Goal: Information Seeking & Learning: Check status

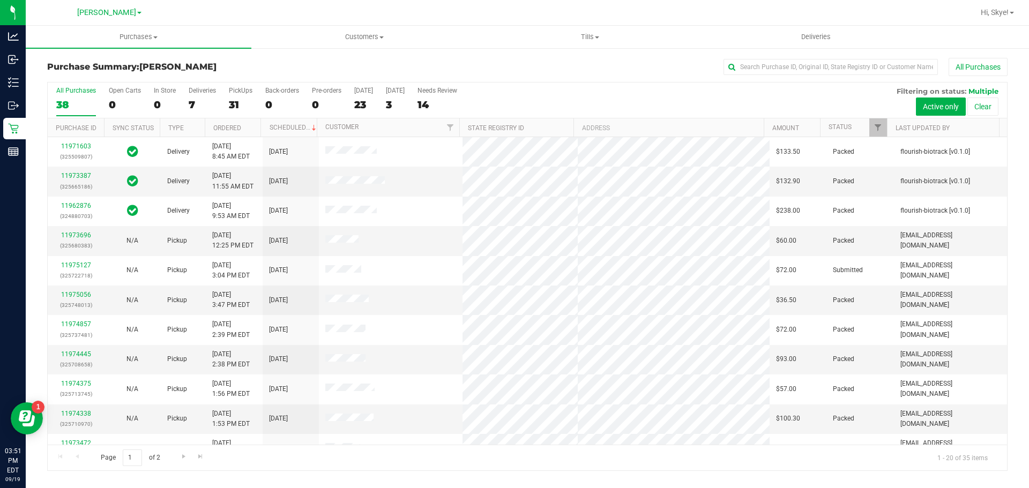
click at [986, 6] on div "Hi, Skye!" at bounding box center [998, 12] width 42 height 19
click at [998, 17] on span "Hi, Skye!" at bounding box center [995, 12] width 28 height 9
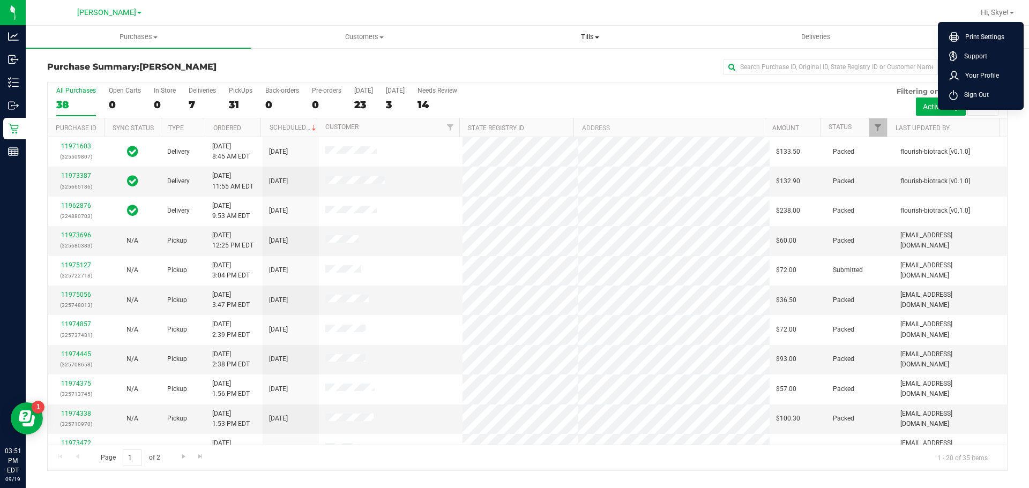
click at [577, 47] on uib-tab-heading "Tills Manage tills Reconcile e-payments" at bounding box center [590, 36] width 225 height 21
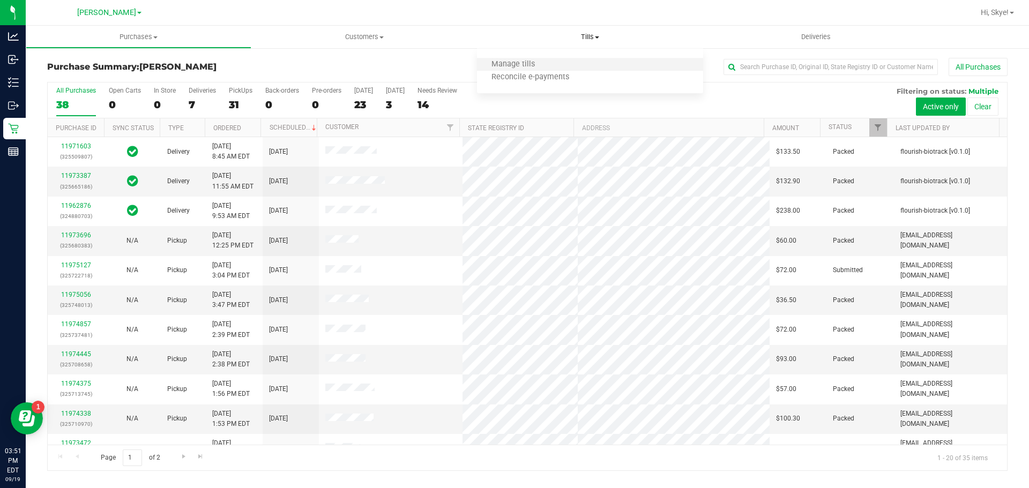
click at [574, 68] on li "Manage tills" at bounding box center [590, 64] width 226 height 13
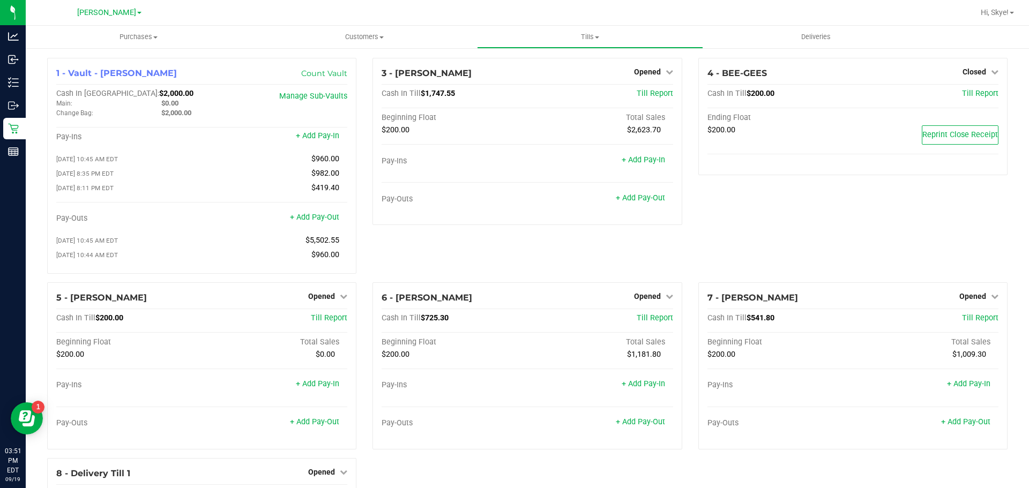
drag, startPoint x: 789, startPoint y: 231, endPoint x: 777, endPoint y: 212, distance: 21.9
click at [789, 230] on div "4 - BEE-GEES Closed Open Till Cash In Till $200.00 Till Report Ending Float $20…" at bounding box center [853, 170] width 325 height 225
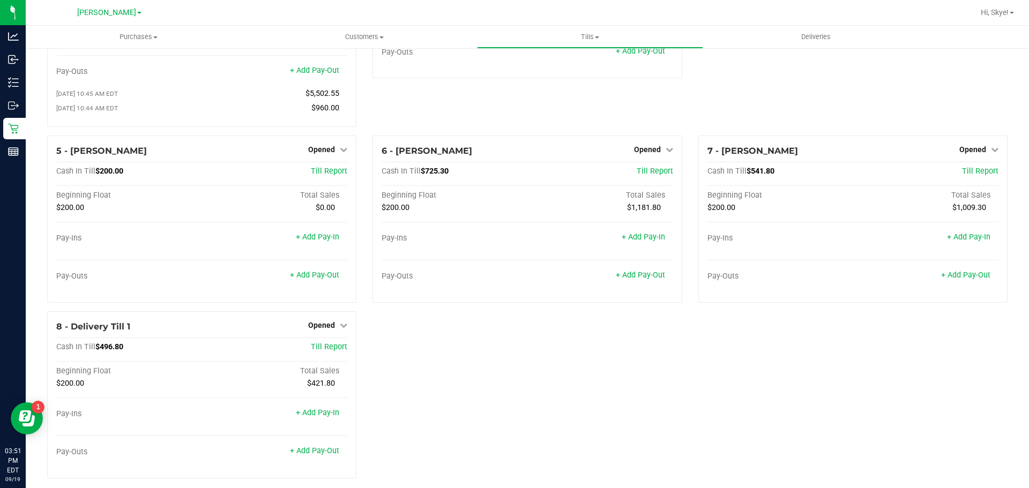
scroll to position [160, 0]
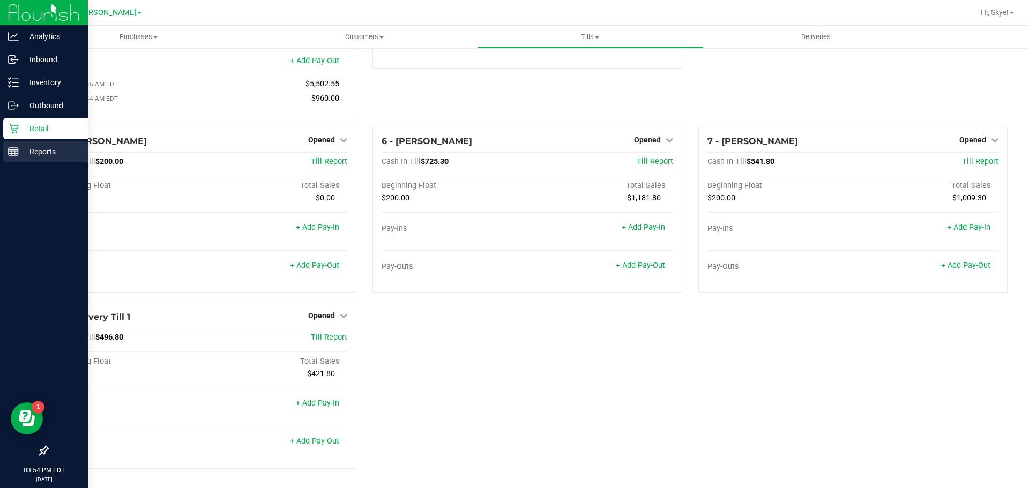
click at [20, 158] on p "Reports" at bounding box center [51, 151] width 64 height 13
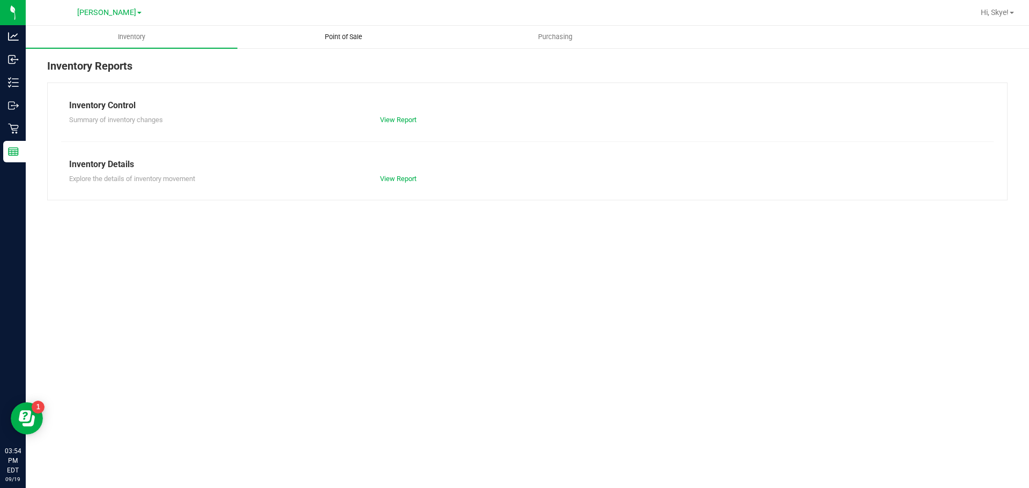
click at [347, 40] on span "Point of Sale" at bounding box center [343, 37] width 66 height 10
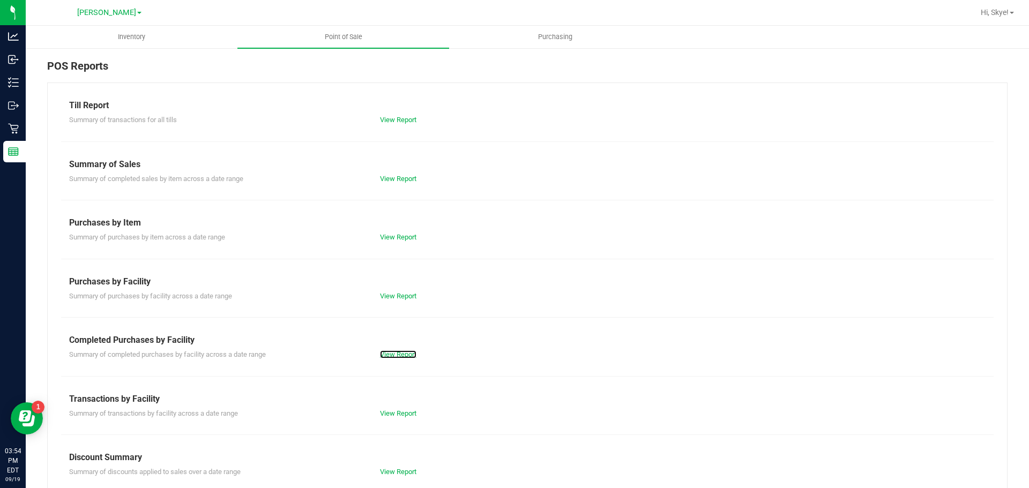
click at [400, 359] on div "View Report" at bounding box center [449, 355] width 155 height 11
click at [402, 351] on link "View Report" at bounding box center [398, 355] width 36 height 8
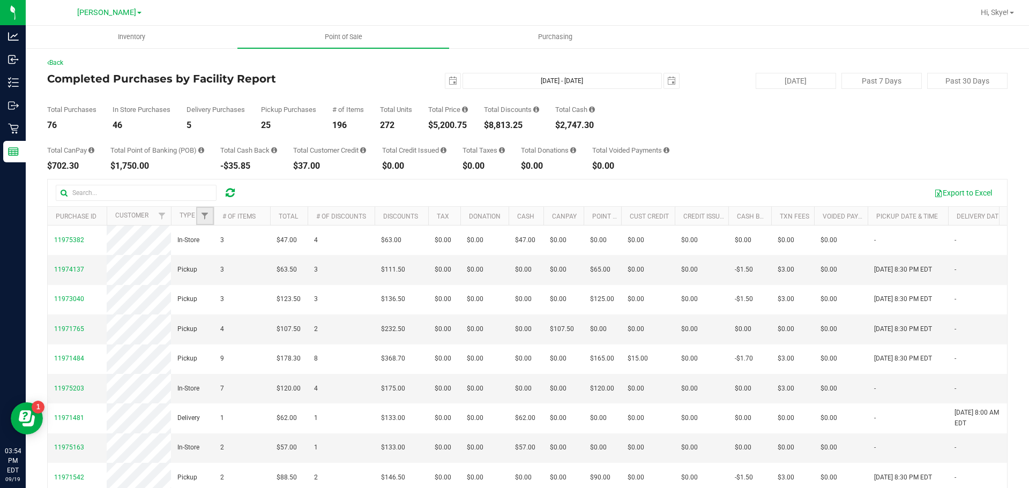
click at [210, 212] on link "Filter" at bounding box center [205, 216] width 18 height 18
click at [209, 277] on input "Delivery" at bounding box center [210, 276] width 7 height 7
checkbox input "true"
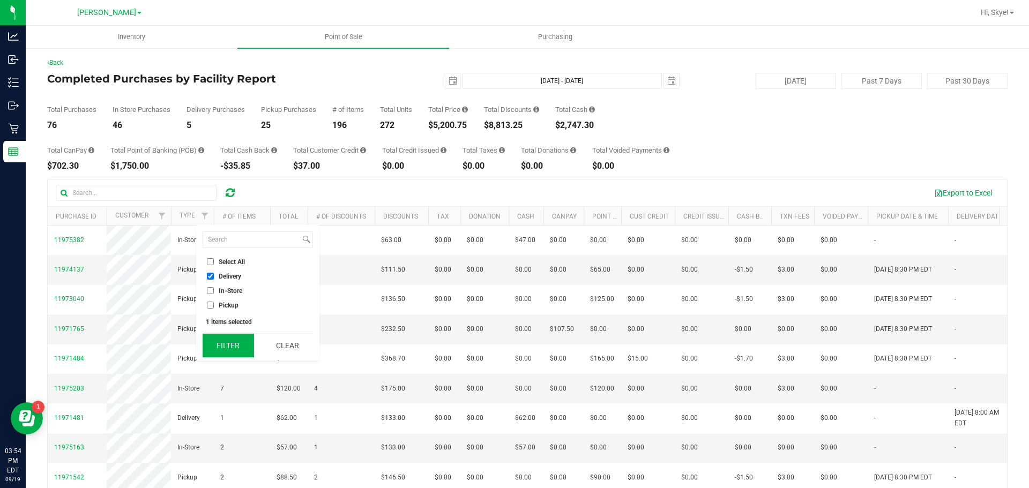
click at [227, 340] on button "Filter" at bounding box center [228, 346] width 51 height 24
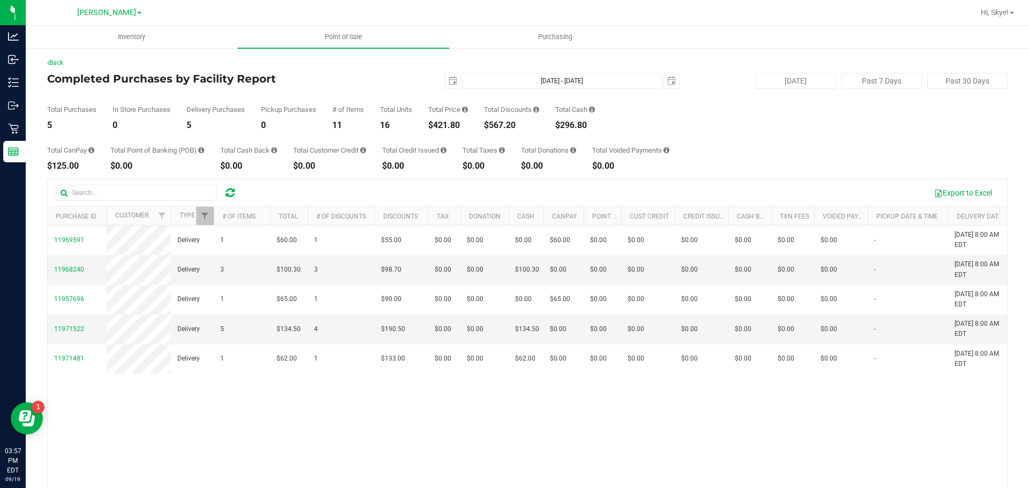
click at [439, 424] on div "11969591 Delivery 1 $60.00 1 $55.00 $0.00 $0.00 $0.00 $0.00 $60.00 $0.00 $0.00 …" at bounding box center [528, 380] width 960 height 308
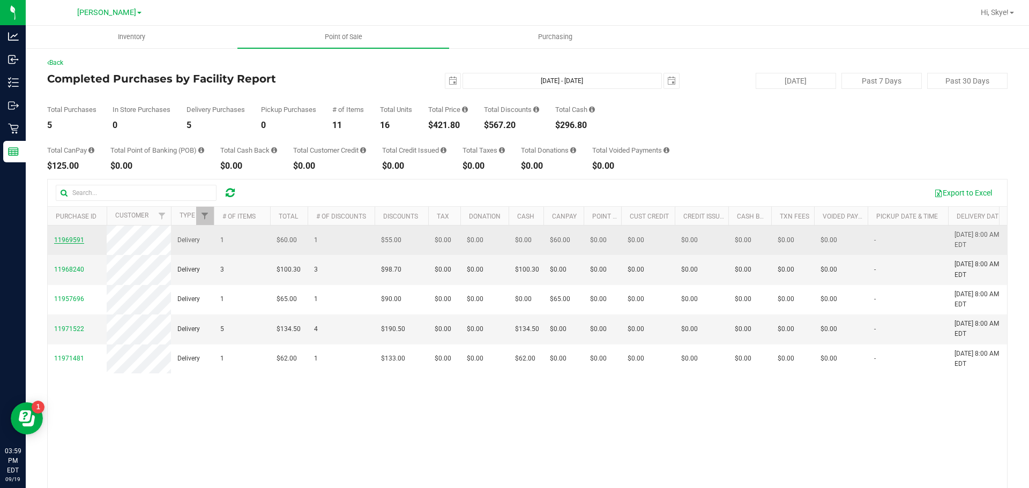
click at [72, 239] on span "11969591" at bounding box center [69, 240] width 30 height 8
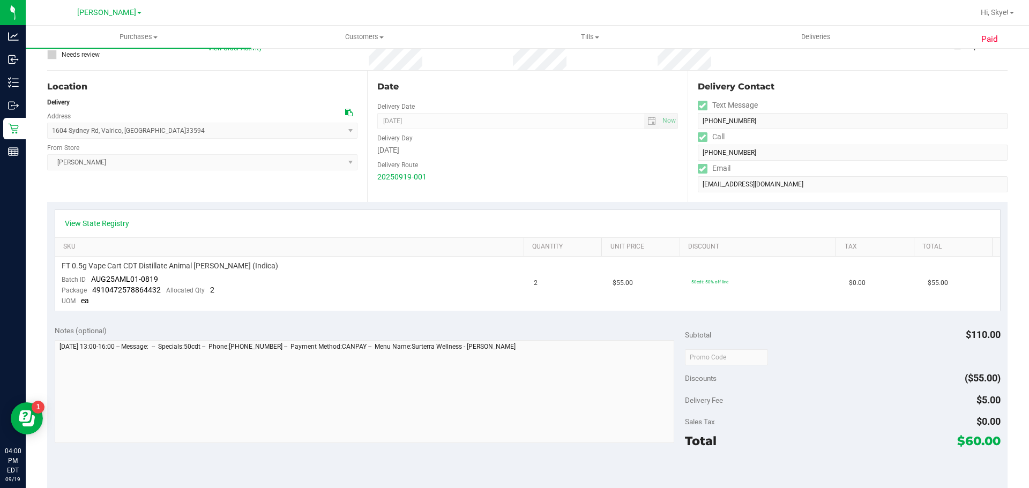
scroll to position [107, 0]
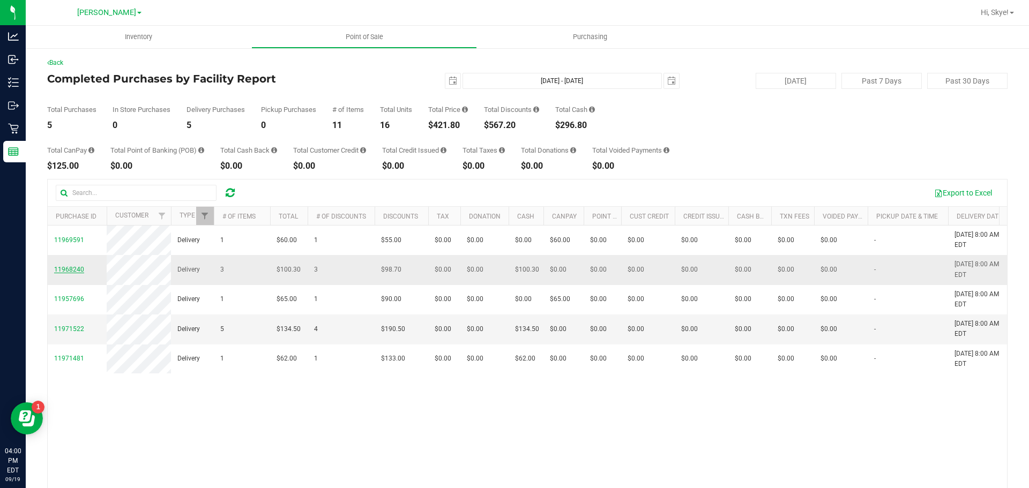
click at [75, 270] on span "11968240" at bounding box center [69, 270] width 30 height 8
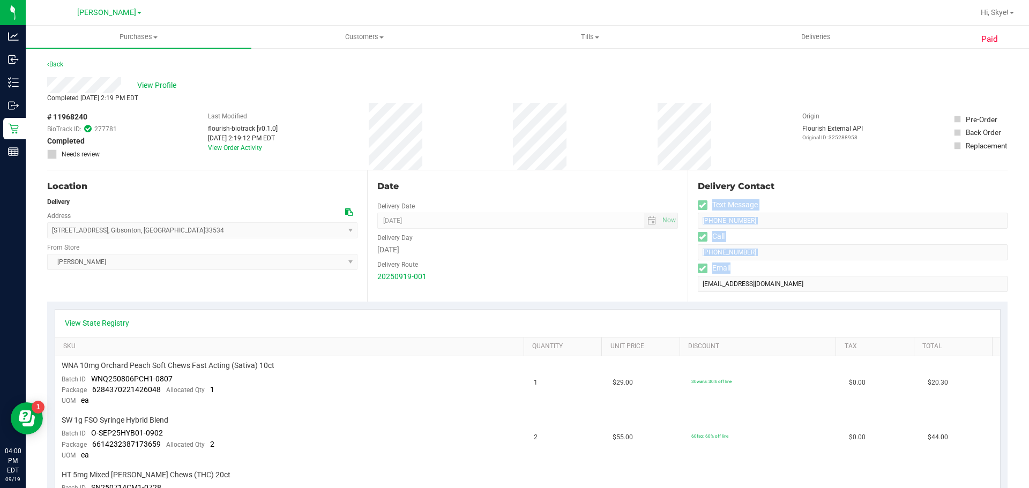
drag, startPoint x: 1020, startPoint y: 201, endPoint x: 1019, endPoint y: 281, distance: 80.4
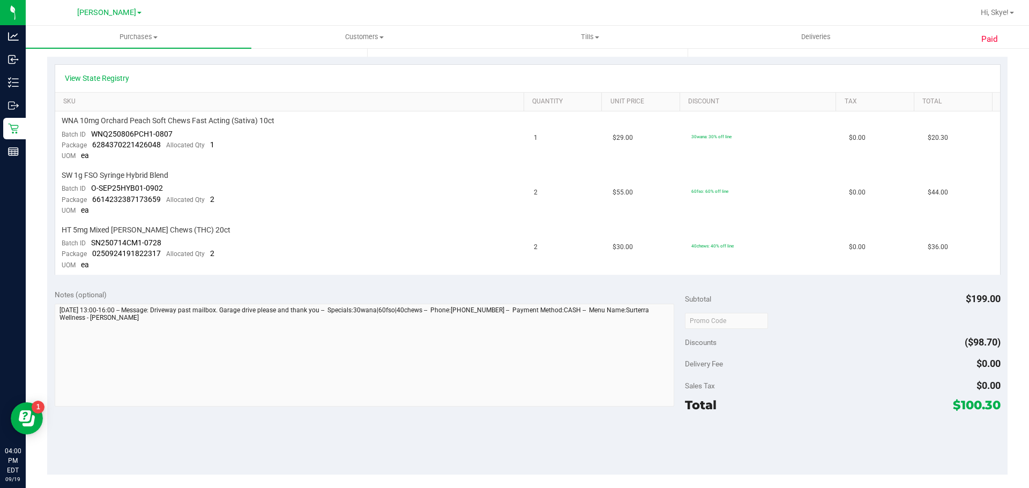
scroll to position [41, 0]
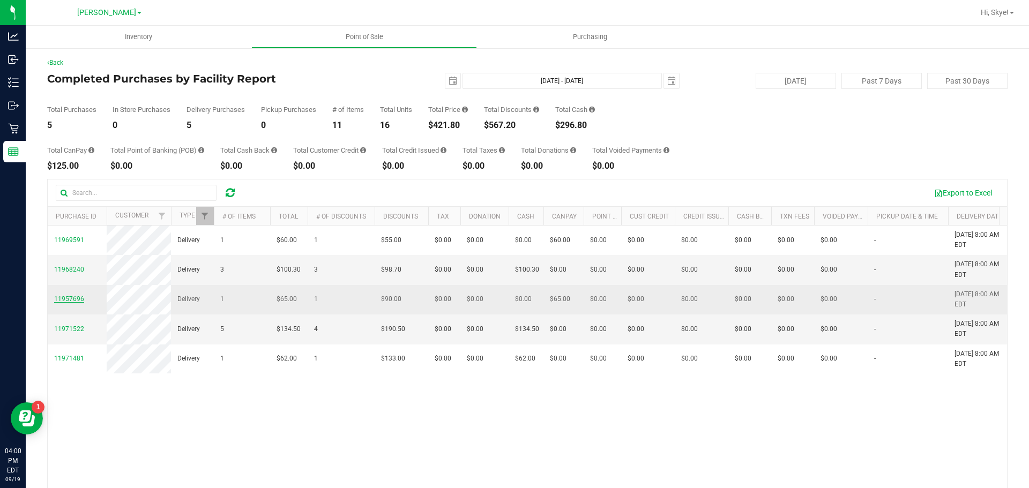
click at [59, 300] on span "11957696" at bounding box center [69, 299] width 30 height 8
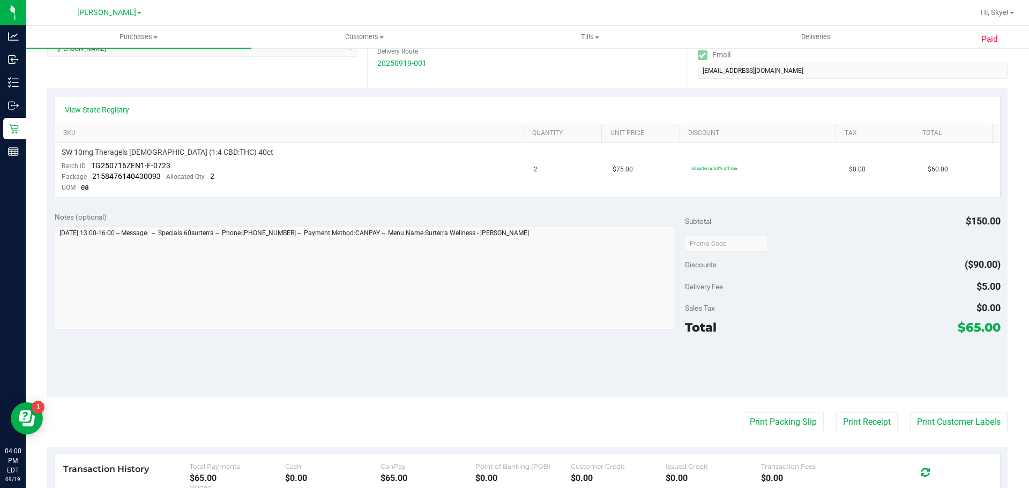
scroll to position [214, 0]
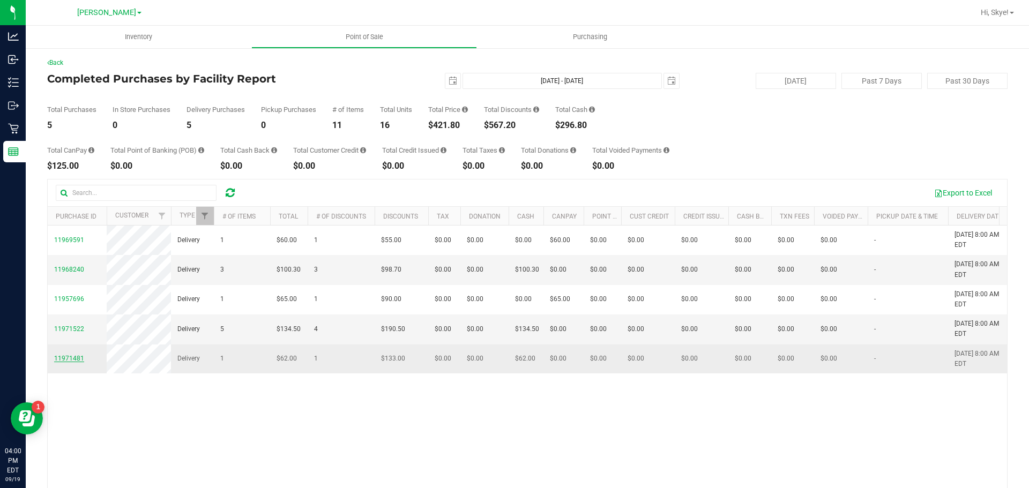
click at [66, 358] on span "11971481" at bounding box center [69, 359] width 30 height 8
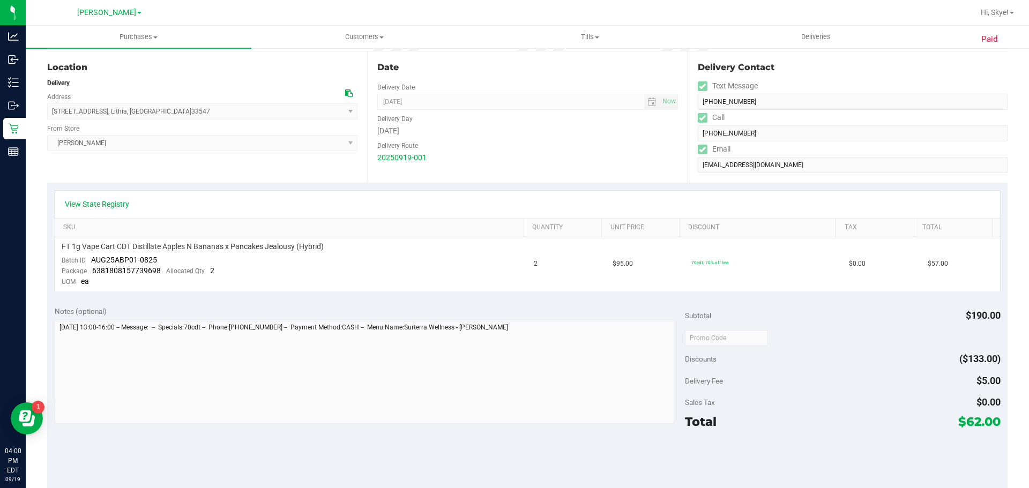
scroll to position [125, 0]
